Goal: Find specific page/section: Find specific page/section

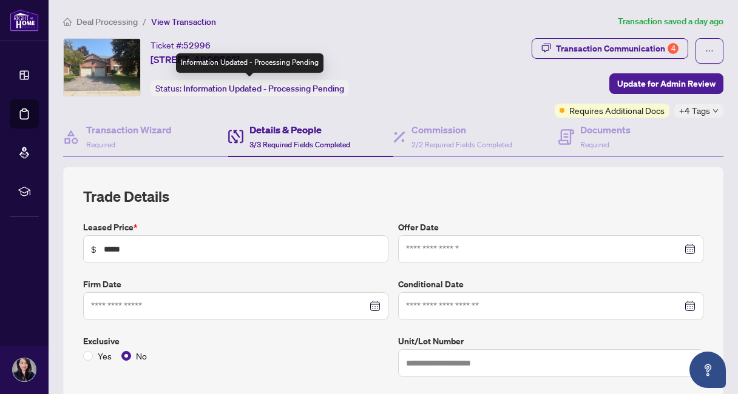
type input "**********"
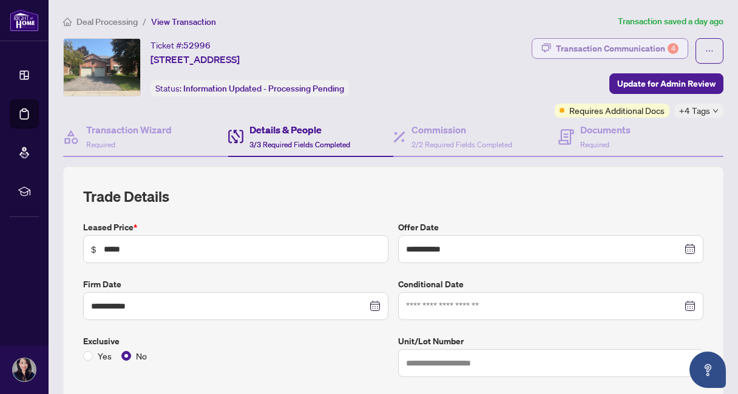
click at [586, 53] on div "Transaction Communication 4" at bounding box center [617, 48] width 123 height 19
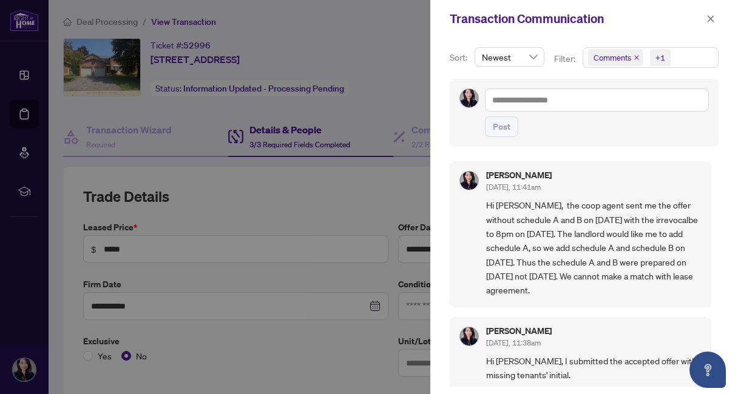
click at [410, 31] on div at bounding box center [369, 197] width 738 height 394
click at [711, 21] on icon "close" at bounding box center [710, 19] width 8 height 8
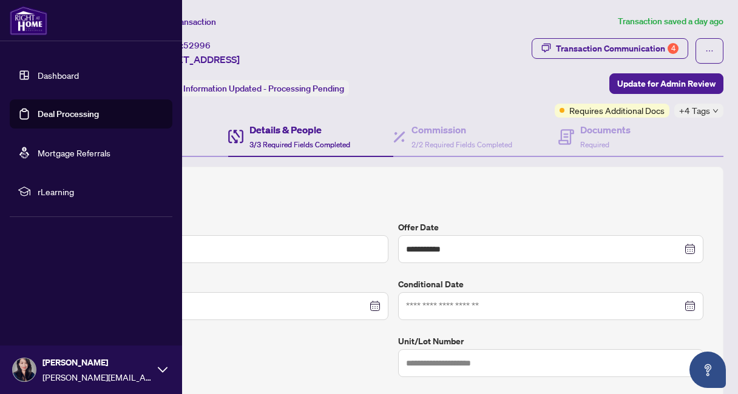
click at [70, 116] on link "Deal Processing" at bounding box center [68, 114] width 61 height 11
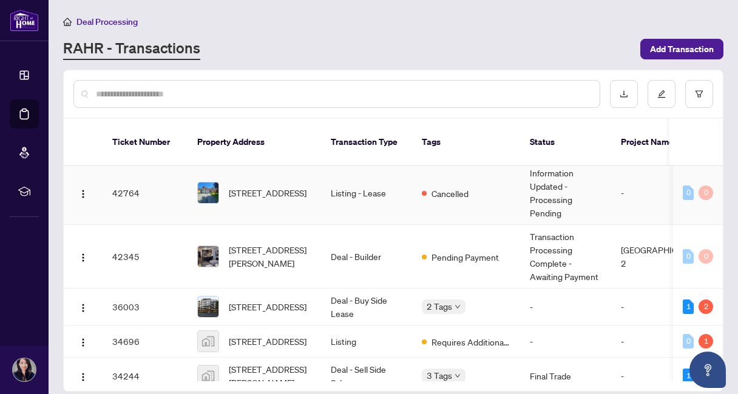
scroll to position [146, 0]
